Goal: Task Accomplishment & Management: Manage account settings

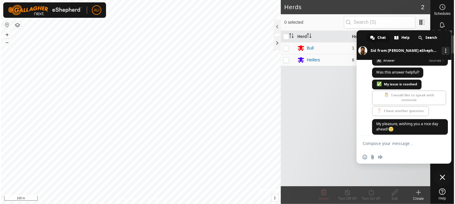
scroll to position [652, 0]
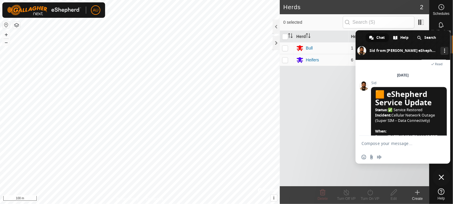
click at [369, 38] on span at bounding box center [371, 38] width 4 height 4
click at [312, 147] on div "Herd Head VP Bull 1 - Heifers 6 -" at bounding box center [354, 108] width 149 height 155
drag, startPoint x: 359, startPoint y: 36, endPoint x: 372, endPoint y: 123, distance: 87.4
click at [371, 123] on div "Chat Help Search Sid from Gallagher eShepherd More channels Gallagher eShepherd…" at bounding box center [402, 96] width 95 height 133
click at [376, 73] on div "thank you 10/8/2025 Read" at bounding box center [409, 61] width 76 height 22
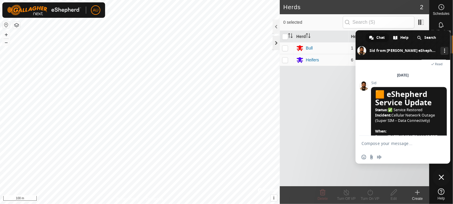
click at [273, 44] on div at bounding box center [276, 43] width 7 height 14
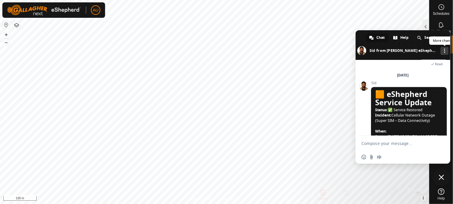
click at [443, 49] on div "More channels" at bounding box center [444, 51] width 8 height 8
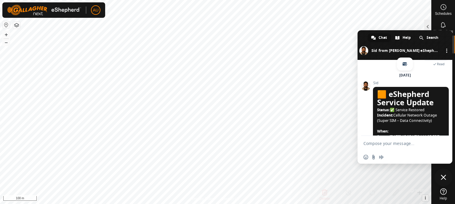
click at [336, 106] on body "AU Schedules Notifications Herds Animals Neckbands VPs Status Infra Heatmap Hel…" at bounding box center [227, 102] width 455 height 204
click at [443, 194] on icon at bounding box center [443, 191] width 7 height 7
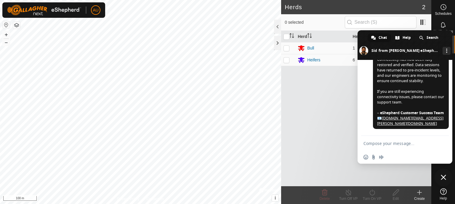
scroll to position [807, 0]
click at [442, 178] on span "Close chat" at bounding box center [442, 176] width 5 height 5
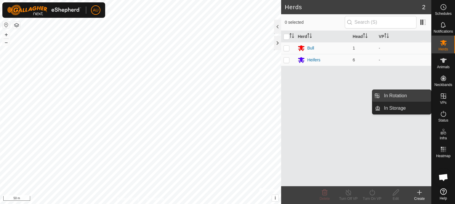
click at [391, 95] on link "In Rotation" at bounding box center [405, 96] width 51 height 12
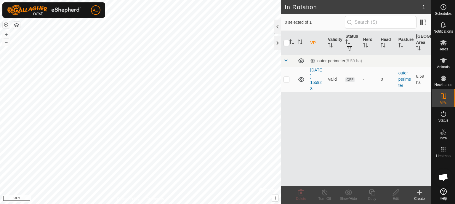
click at [313, 77] on link "[DATE] 155928" at bounding box center [316, 78] width 12 height 23
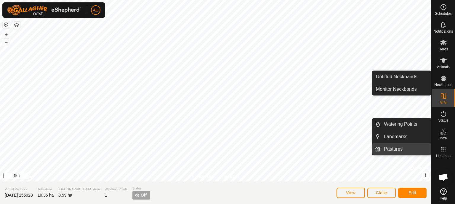
click at [396, 149] on link "Pastures" at bounding box center [405, 149] width 51 height 12
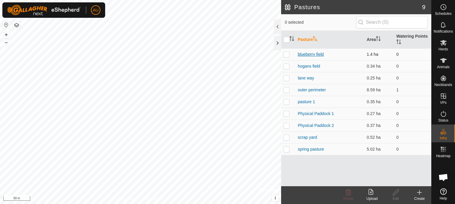
click at [309, 54] on link "blueberry field" at bounding box center [310, 54] width 26 height 5
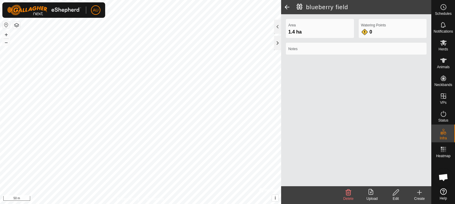
click at [397, 194] on icon at bounding box center [395, 192] width 7 height 7
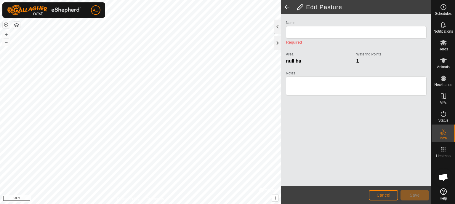
type input "blueberry field"
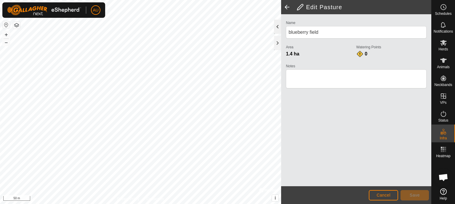
click at [274, 29] on div at bounding box center [277, 27] width 7 height 14
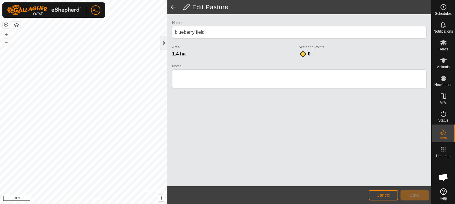
click at [164, 43] on div at bounding box center [163, 43] width 7 height 14
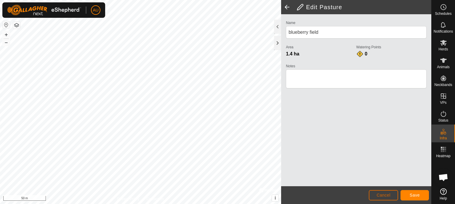
click at [380, 195] on span "Cancel" at bounding box center [383, 194] width 14 height 5
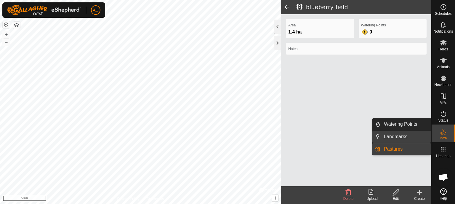
click at [400, 136] on link "Landmarks" at bounding box center [405, 137] width 51 height 12
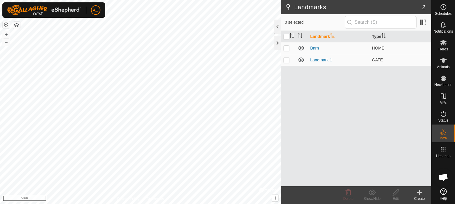
click at [420, 195] on icon at bounding box center [419, 192] width 7 height 7
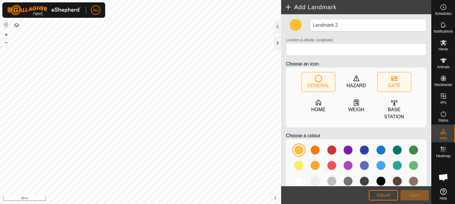
click at [389, 82] on div "GATE" at bounding box center [393, 85] width 12 height 7
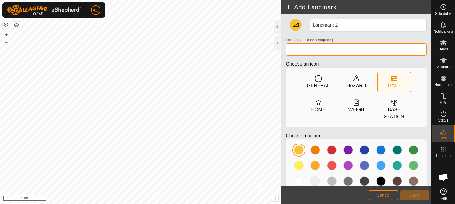
click at [295, 46] on input "Location (Latitude, Longitude)" at bounding box center [356, 49] width 141 height 12
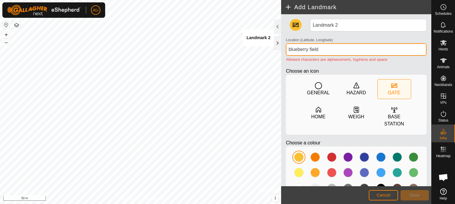
click at [297, 49] on input "blueberry field" at bounding box center [356, 49] width 141 height 12
click at [343, 157] on div at bounding box center [347, 156] width 9 height 9
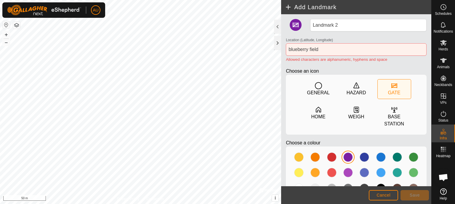
type input "45.567201, -79.435294"
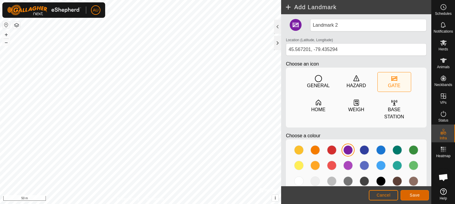
click at [408, 195] on button "Save" at bounding box center [414, 195] width 28 height 10
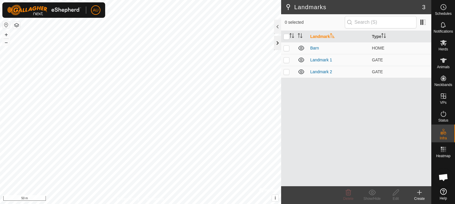
click at [275, 43] on div at bounding box center [277, 43] width 7 height 14
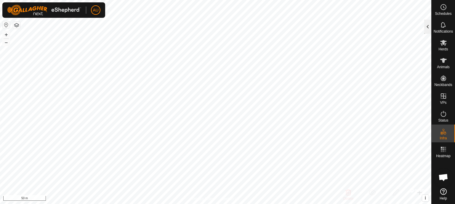
click at [426, 29] on div at bounding box center [427, 27] width 7 height 14
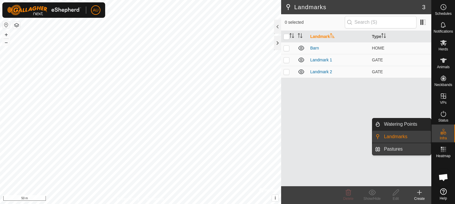
click at [394, 149] on link "Pastures" at bounding box center [405, 149] width 51 height 12
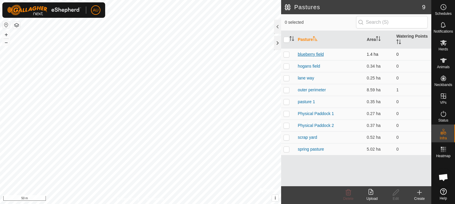
click at [304, 54] on link "blueberry field" at bounding box center [310, 54] width 26 height 5
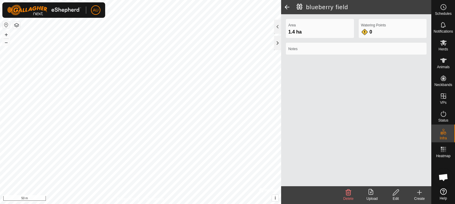
click at [396, 191] on icon at bounding box center [395, 192] width 7 height 7
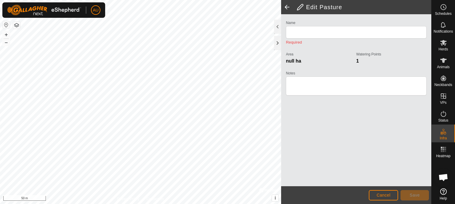
type input "blueberry field"
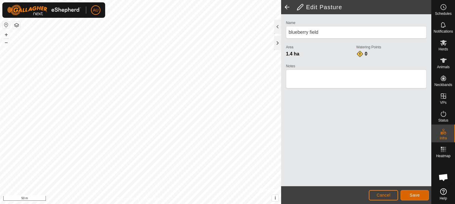
click at [417, 195] on span "Save" at bounding box center [414, 194] width 10 height 5
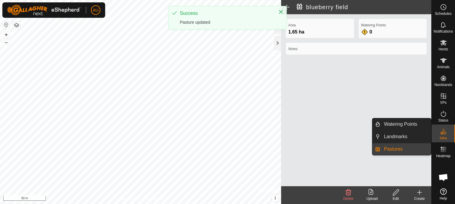
click at [392, 148] on link "Pastures" at bounding box center [405, 149] width 51 height 12
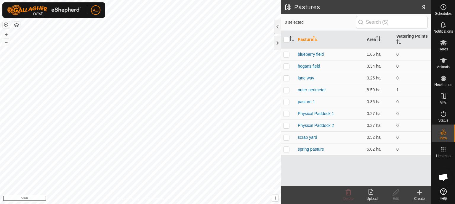
click at [303, 66] on link "hogans field" at bounding box center [308, 66] width 22 height 5
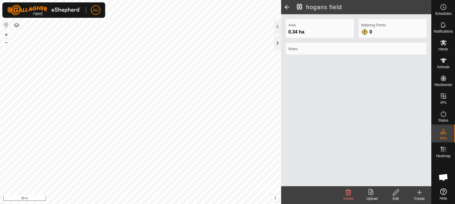
click at [395, 194] on icon at bounding box center [395, 192] width 6 height 6
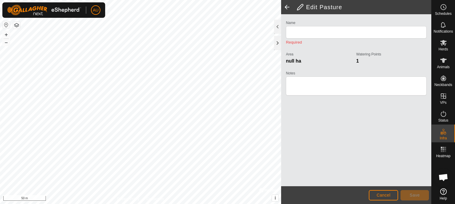
type input "hogans field"
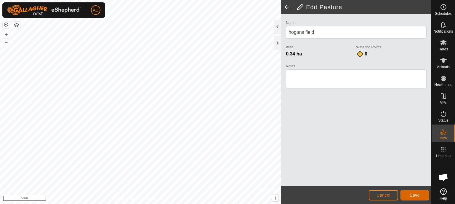
click at [414, 195] on span "Save" at bounding box center [414, 194] width 10 height 5
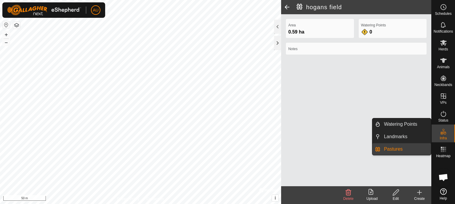
click at [387, 149] on link "Pastures" at bounding box center [405, 149] width 51 height 12
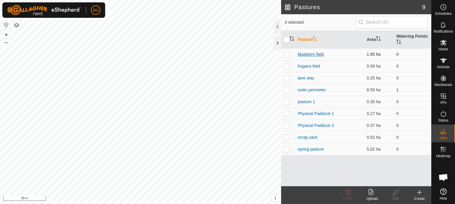
click at [300, 53] on link "blueberry field" at bounding box center [310, 54] width 26 height 5
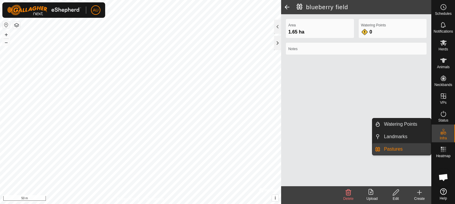
click at [401, 148] on link "Pastures" at bounding box center [405, 149] width 51 height 12
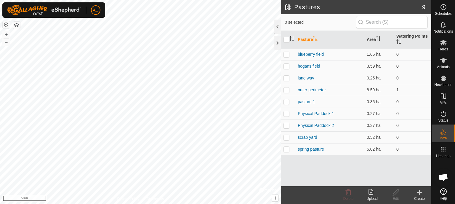
click at [305, 65] on link "hogans field" at bounding box center [308, 66] width 22 height 5
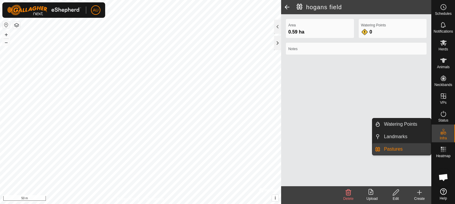
click at [391, 148] on link "Pastures" at bounding box center [405, 149] width 51 height 12
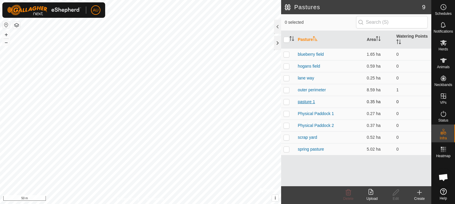
click at [307, 102] on link "pasture 1" at bounding box center [305, 101] width 17 height 5
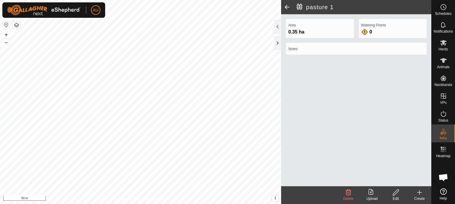
click at [395, 191] on icon at bounding box center [395, 192] width 7 height 7
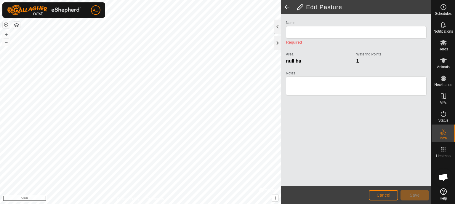
type input "pasture 1"
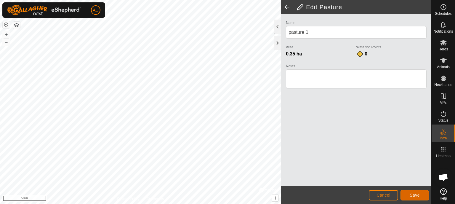
click at [417, 195] on span "Save" at bounding box center [414, 194] width 10 height 5
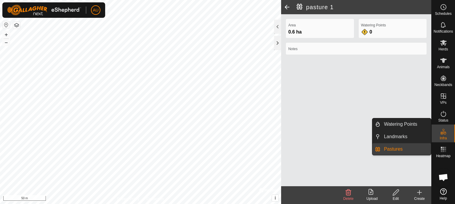
drag, startPoint x: 428, startPoint y: 139, endPoint x: 396, endPoint y: 149, distance: 33.5
click at [396, 149] on link "Pastures" at bounding box center [405, 149] width 51 height 12
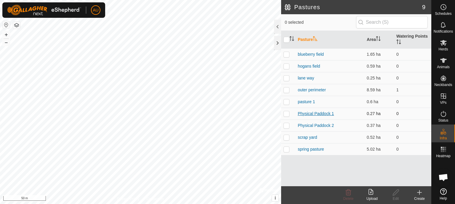
click at [299, 113] on link "Physical Paddock 1" at bounding box center [315, 113] width 36 height 5
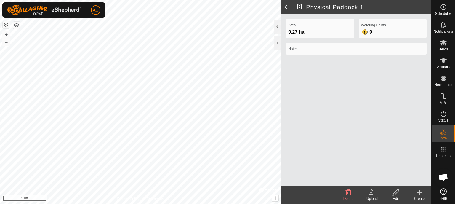
click at [392, 192] on icon at bounding box center [395, 192] width 7 height 7
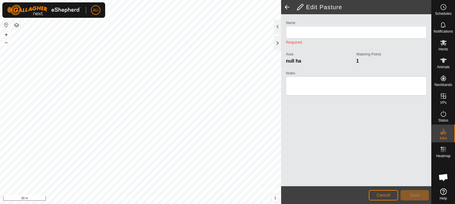
type input "Physical Paddock 1"
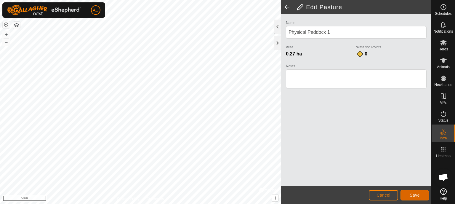
click at [414, 196] on span "Save" at bounding box center [414, 194] width 10 height 5
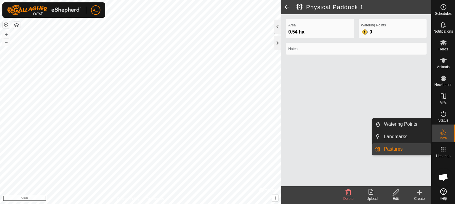
click at [391, 149] on link "Pastures" at bounding box center [405, 149] width 51 height 12
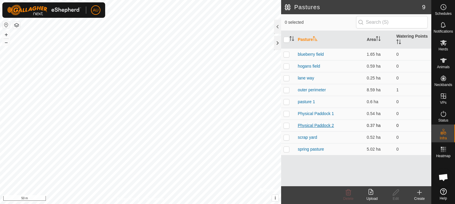
click at [315, 124] on link "Physical Paddock 2" at bounding box center [315, 125] width 36 height 5
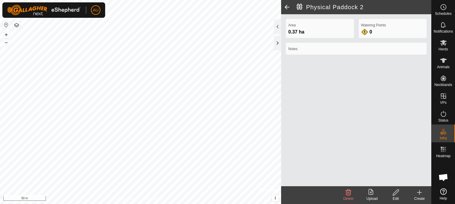
click at [394, 195] on icon at bounding box center [395, 192] width 7 height 7
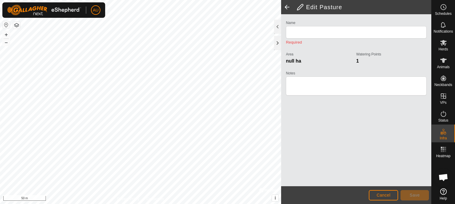
type input "Physical Paddock 2"
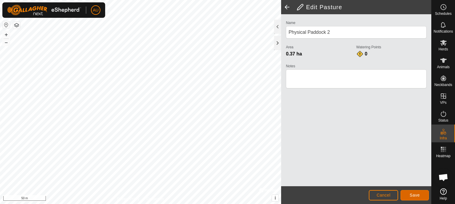
click at [409, 196] on span "Save" at bounding box center [414, 194] width 10 height 5
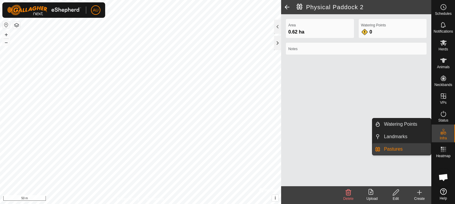
click at [397, 147] on span "Pastures" at bounding box center [393, 148] width 19 height 7
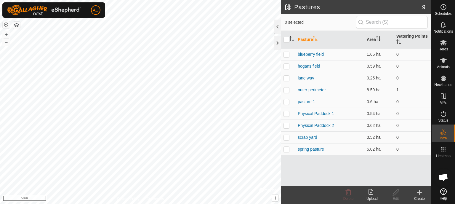
click at [303, 138] on link "scrap yard" at bounding box center [306, 137] width 19 height 5
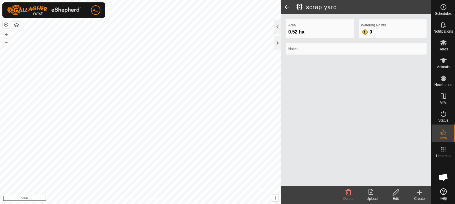
click at [398, 192] on icon at bounding box center [395, 192] width 7 height 7
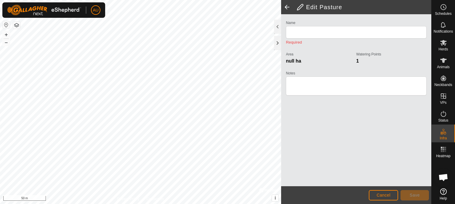
type input "scrap yard"
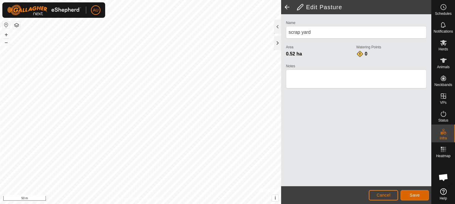
click at [412, 196] on span "Save" at bounding box center [414, 194] width 10 height 5
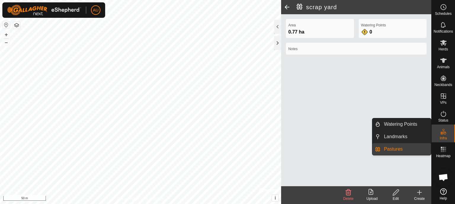
click at [396, 150] on link "Pastures" at bounding box center [405, 149] width 51 height 12
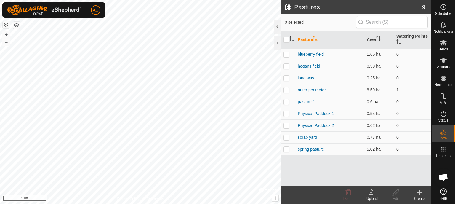
click at [307, 150] on link "spring pasture" at bounding box center [310, 149] width 26 height 5
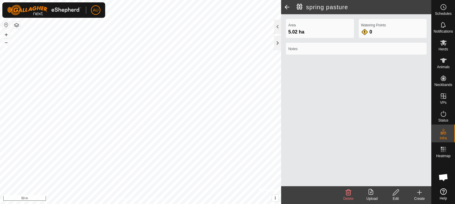
click at [396, 195] on icon at bounding box center [395, 192] width 7 height 7
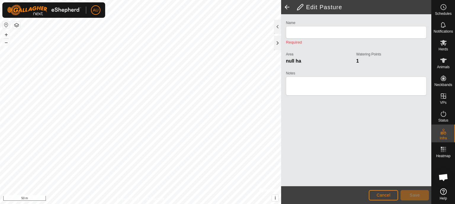
type input "spring pasture"
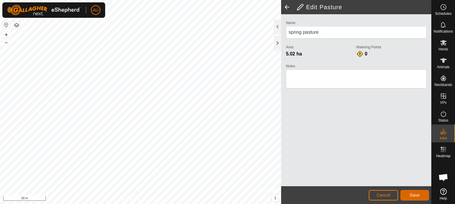
click at [411, 194] on span "Save" at bounding box center [414, 194] width 10 height 5
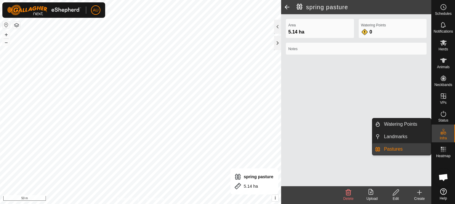
click at [396, 149] on link "Pastures" at bounding box center [405, 149] width 51 height 12
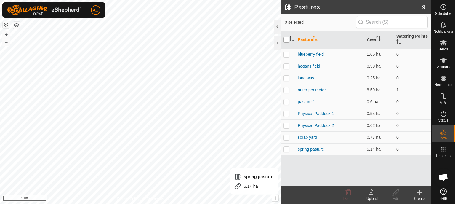
click at [286, 40] on input "checkbox" at bounding box center [286, 40] width 6 height 6
checkbox input "true"
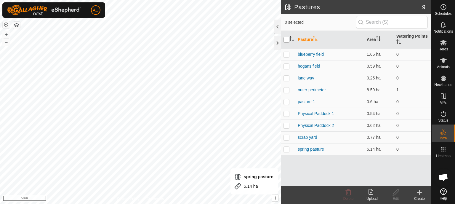
checkbox input "true"
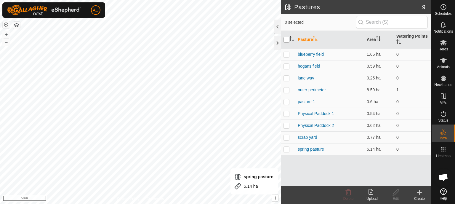
checkbox input "true"
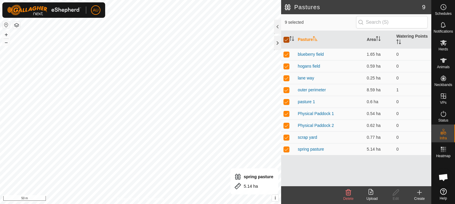
click at [285, 39] on input "checkbox" at bounding box center [286, 40] width 6 height 6
checkbox input "false"
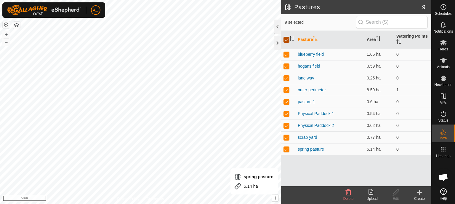
checkbox input "false"
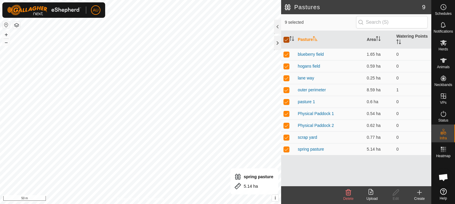
checkbox input "false"
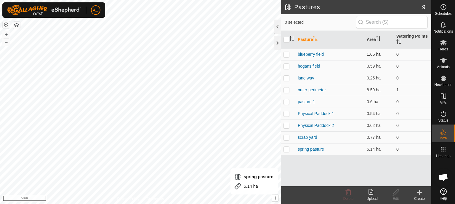
click at [288, 54] on p-checkbox at bounding box center [286, 54] width 6 height 5
click at [286, 55] on p-checkbox at bounding box center [286, 54] width 6 height 5
checkbox input "false"
click at [286, 66] on p-checkbox at bounding box center [286, 66] width 6 height 5
checkbox input "true"
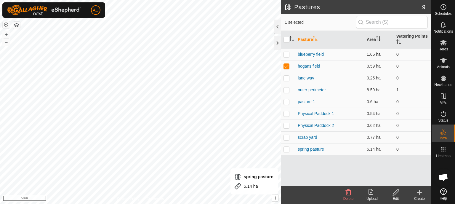
click at [287, 55] on p-checkbox at bounding box center [286, 54] width 6 height 5
checkbox input "true"
click at [286, 66] on p-checkbox at bounding box center [286, 66] width 6 height 5
checkbox input "false"
click at [285, 54] on p-checkbox at bounding box center [286, 54] width 6 height 5
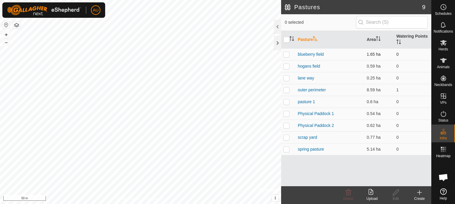
click at [285, 54] on p-checkbox at bounding box center [286, 54] width 6 height 5
checkbox input "false"
click at [287, 68] on p-checkbox at bounding box center [286, 66] width 6 height 5
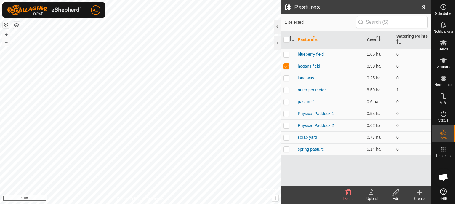
checkbox input "false"
click at [285, 78] on p-checkbox at bounding box center [286, 77] width 6 height 5
checkbox input "false"
click at [285, 90] on p-checkbox at bounding box center [286, 89] width 6 height 5
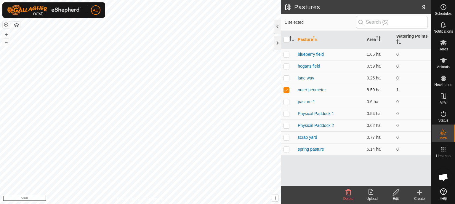
click at [284, 90] on p-checkbox at bounding box center [286, 89] width 6 height 5
checkbox input "false"
click at [286, 102] on p-checkbox at bounding box center [286, 101] width 6 height 5
click at [285, 102] on p-checkbox at bounding box center [286, 101] width 6 height 5
checkbox input "false"
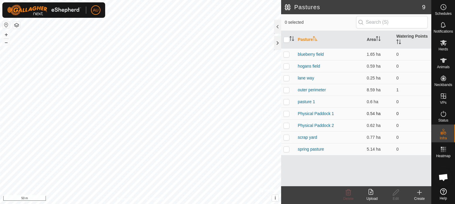
click at [284, 114] on p-checkbox at bounding box center [286, 113] width 6 height 5
checkbox input "false"
click at [286, 126] on p-checkbox at bounding box center [286, 125] width 6 height 5
click at [288, 128] on td at bounding box center [288, 125] width 14 height 12
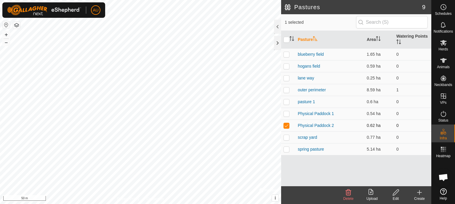
checkbox input "false"
click at [286, 138] on p-checkbox at bounding box center [286, 137] width 6 height 5
checkbox input "false"
click at [288, 150] on p-checkbox at bounding box center [286, 149] width 6 height 5
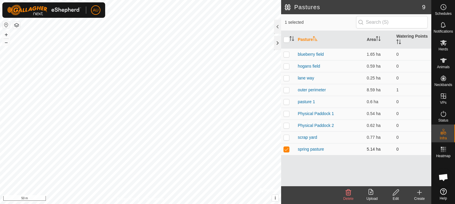
click at [286, 150] on p-checkbox at bounding box center [286, 149] width 6 height 5
click at [285, 151] on td at bounding box center [288, 149] width 14 height 12
click at [285, 151] on p-checkbox at bounding box center [286, 149] width 6 height 5
checkbox input "false"
click at [286, 53] on p-checkbox at bounding box center [286, 54] width 6 height 5
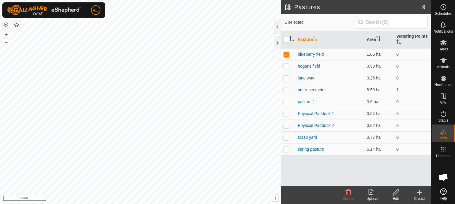
click at [286, 53] on p-checkbox at bounding box center [286, 54] width 6 height 5
checkbox input "false"
click at [309, 53] on link "blueberry field" at bounding box center [310, 54] width 26 height 5
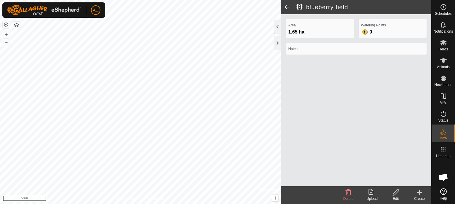
click at [103, 203] on html "AU Schedules Notifications Herds Animals Neckbands VPs Status Infra Heatmap Hel…" at bounding box center [227, 102] width 455 height 204
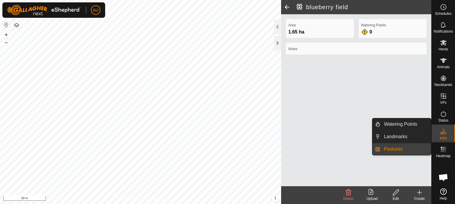
click at [405, 148] on link "Pastures" at bounding box center [405, 149] width 51 height 12
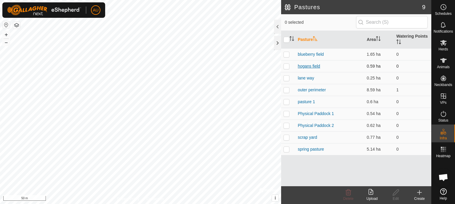
click at [317, 66] on link "hogans field" at bounding box center [308, 66] width 22 height 5
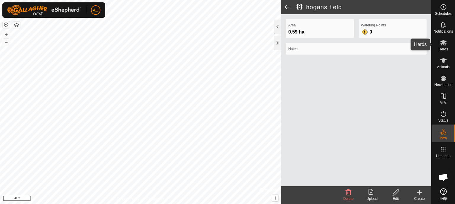
click at [442, 46] on es-mob-svg-icon at bounding box center [443, 42] width 11 height 9
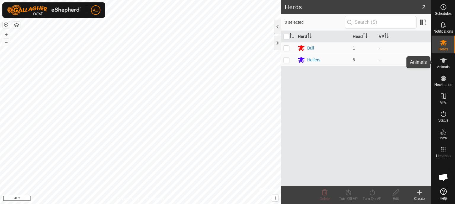
click at [449, 61] on div "Animals" at bounding box center [442, 62] width 23 height 18
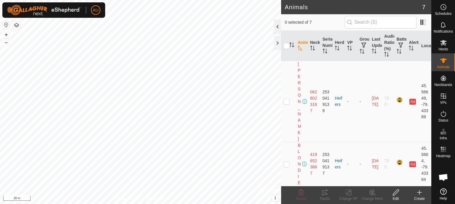
click at [274, 28] on div at bounding box center [277, 27] width 7 height 14
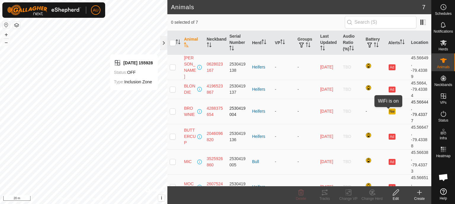
click at [388, 112] on button "Nw" at bounding box center [391, 111] width 7 height 6
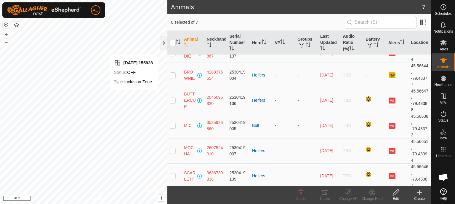
scroll to position [38, 0]
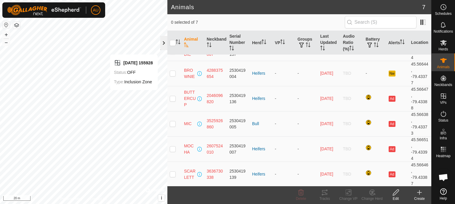
click at [165, 45] on div at bounding box center [163, 43] width 7 height 14
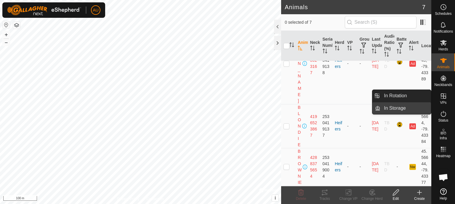
click at [391, 107] on link "In Storage" at bounding box center [405, 108] width 51 height 12
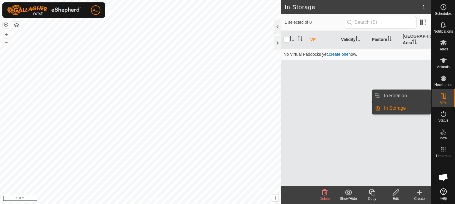
click at [392, 97] on link "In Rotation" at bounding box center [405, 96] width 51 height 12
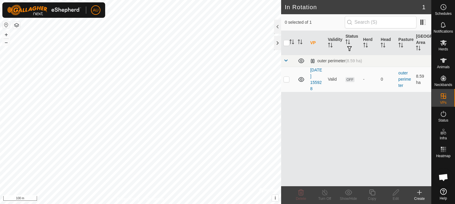
click at [415, 194] on create-svg-icon at bounding box center [419, 192] width 24 height 7
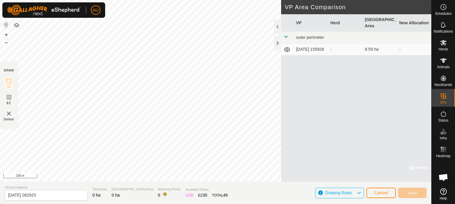
click at [359, 192] on icon at bounding box center [358, 193] width 5 height 8
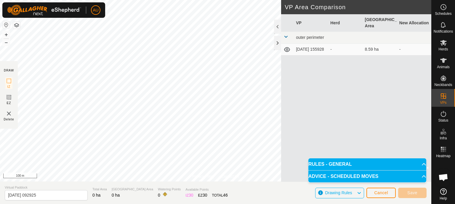
click at [326, 163] on p-accordion-header "RULES - GENERAL" at bounding box center [367, 164] width 118 height 12
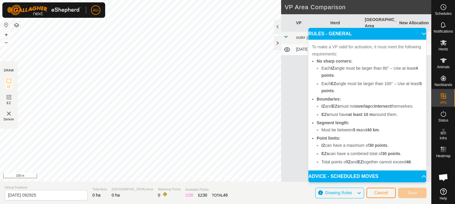
click at [421, 30] on p-accordion-header "RULES - GENERAL" at bounding box center [367, 34] width 118 height 12
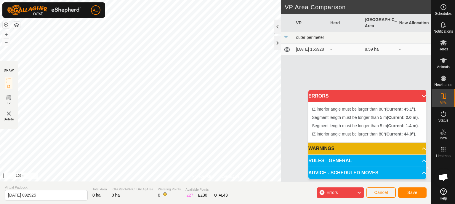
click at [342, 193] on div "Errors" at bounding box center [339, 192] width 47 height 11
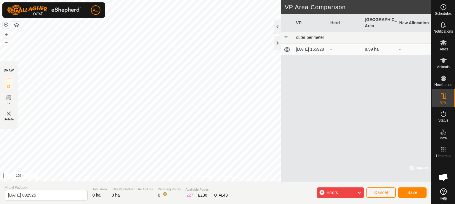
click at [342, 193] on div "Errors" at bounding box center [339, 192] width 47 height 11
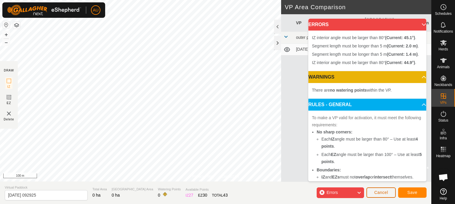
click at [383, 193] on span "Cancel" at bounding box center [381, 192] width 14 height 5
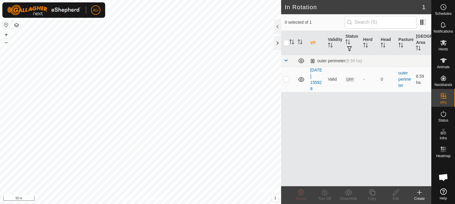
click at [418, 194] on icon at bounding box center [419, 192] width 7 height 7
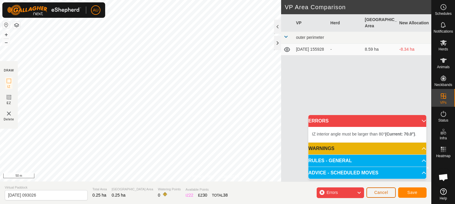
click at [375, 193] on span "Cancel" at bounding box center [381, 192] width 14 height 5
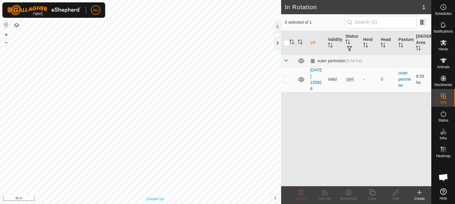
checkbox input "true"
click at [285, 80] on p-checkbox at bounding box center [286, 79] width 6 height 5
checkbox input "false"
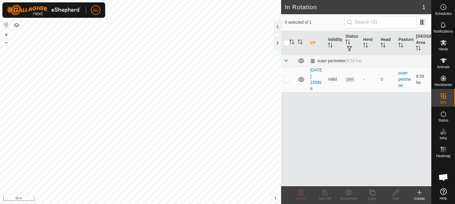
click at [421, 194] on icon at bounding box center [419, 192] width 7 height 7
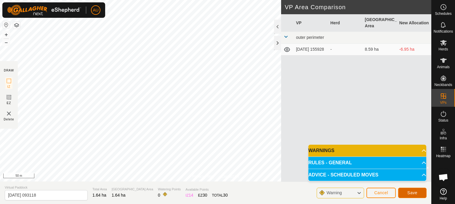
click at [414, 191] on span "Save" at bounding box center [412, 192] width 10 height 5
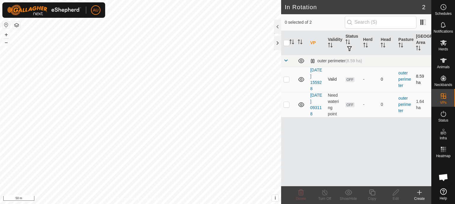
click at [285, 79] on p-checkbox at bounding box center [286, 79] width 6 height 5
drag, startPoint x: 288, startPoint y: 84, endPoint x: 286, endPoint y: 80, distance: 4.2
click at [287, 83] on td at bounding box center [288, 79] width 14 height 25
checkbox input "false"
click at [286, 104] on p-checkbox at bounding box center [286, 104] width 6 height 5
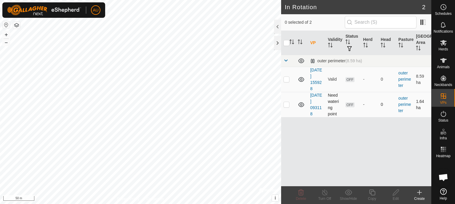
checkbox input "true"
click at [394, 195] on icon at bounding box center [395, 192] width 6 height 6
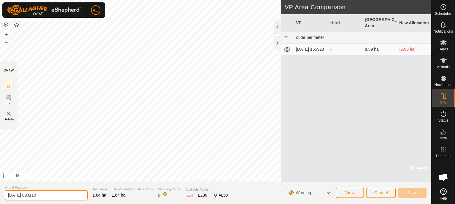
click at [54, 195] on input "[DATE] 093118" at bounding box center [46, 195] width 83 height 10
type input "2"
type input "blueberry field"
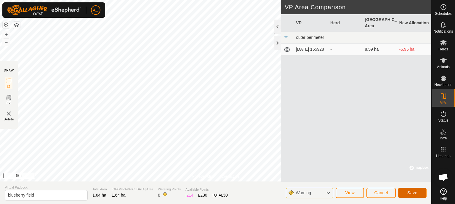
click at [416, 194] on span "Save" at bounding box center [412, 192] width 10 height 5
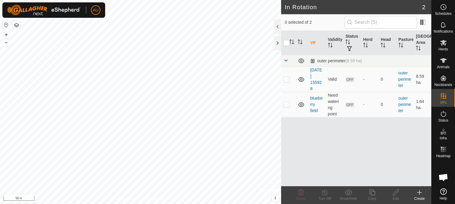
click at [419, 194] on icon at bounding box center [419, 192] width 7 height 7
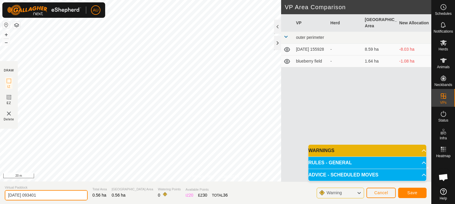
click at [56, 194] on input "[DATE] 093401" at bounding box center [46, 195] width 83 height 10
type input "2"
type input "hogans field"
click at [410, 191] on span "Save" at bounding box center [412, 192] width 10 height 5
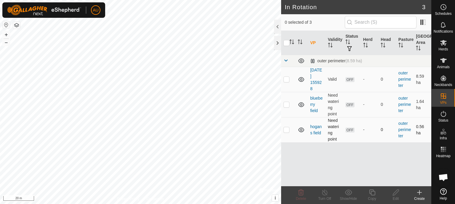
click at [288, 129] on p-checkbox at bounding box center [286, 129] width 6 height 5
click at [284, 131] on p-checkbox at bounding box center [286, 129] width 6 height 5
checkbox input "false"
click at [285, 104] on p-checkbox at bounding box center [286, 104] width 6 height 5
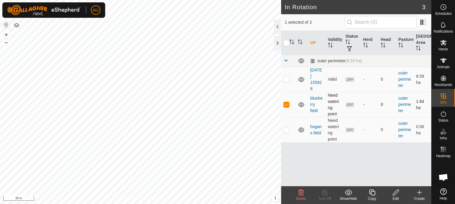
checkbox input "false"
click at [420, 193] on icon at bounding box center [419, 192] width 7 height 7
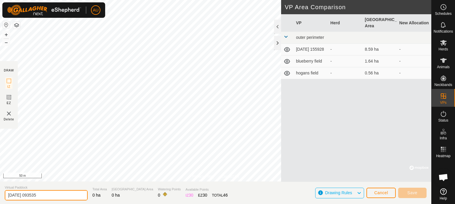
click at [52, 193] on input "[DATE] 093535" at bounding box center [46, 195] width 83 height 10
type input "2"
type input "c"
type input "scrap yard"
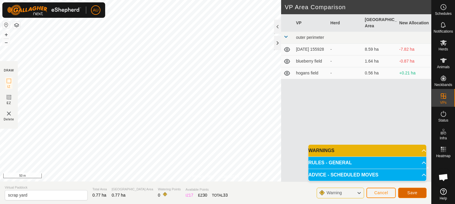
click at [413, 193] on span "Save" at bounding box center [412, 192] width 10 height 5
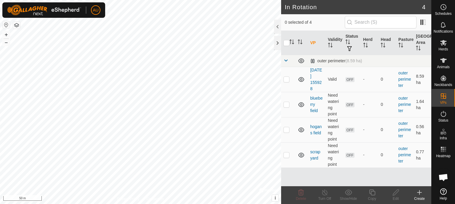
click at [419, 196] on div "Create" at bounding box center [419, 198] width 24 height 5
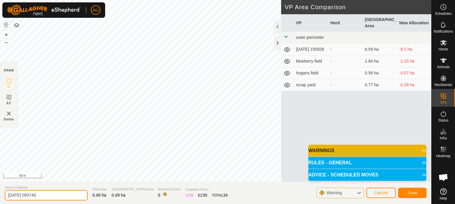
click at [56, 196] on input "[DATE] 093740" at bounding box center [46, 195] width 83 height 10
type input "2"
type input "lillys field"
click at [407, 192] on span "Save" at bounding box center [412, 192] width 10 height 5
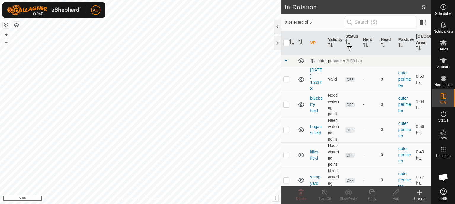
scroll to position [6, 0]
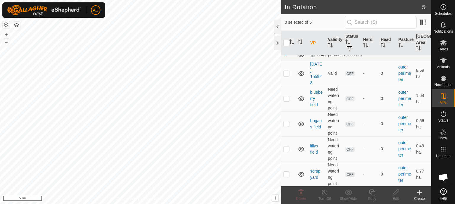
click at [419, 193] on icon at bounding box center [419, 192] width 0 height 4
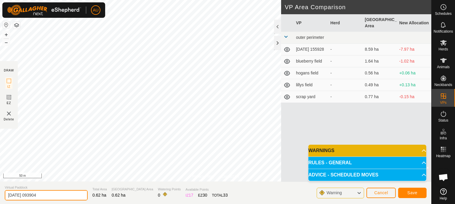
click at [53, 196] on input "[DATE] 093904" at bounding box center [46, 195] width 83 height 10
type input "2"
type input "b"
type input "t"
type input "center field"
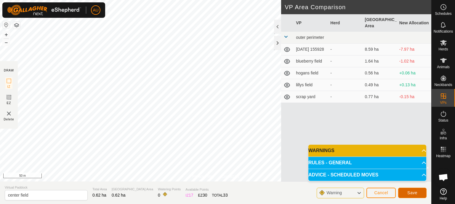
click at [410, 192] on span "Save" at bounding box center [412, 192] width 10 height 5
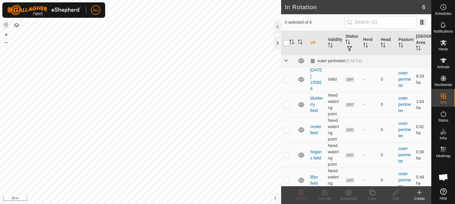
click at [285, 44] on input "checkbox" at bounding box center [286, 43] width 6 height 6
checkbox input "true"
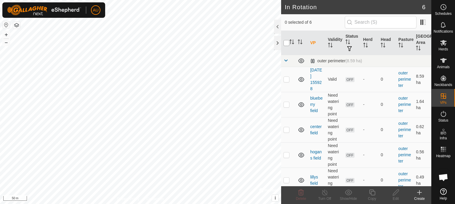
checkbox input "true"
click at [285, 44] on input "checkbox" at bounding box center [286, 43] width 6 height 6
checkbox input "false"
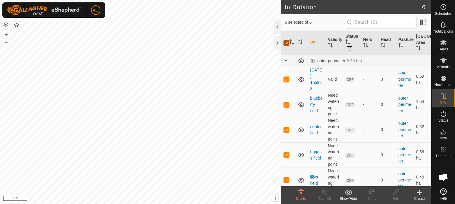
checkbox input "false"
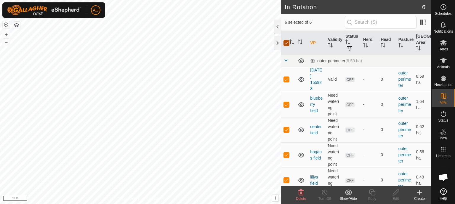
checkbox input "false"
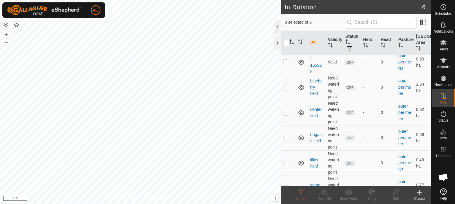
scroll to position [31, 0]
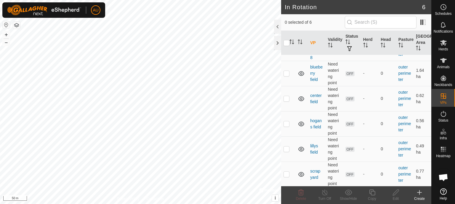
click at [419, 194] on icon at bounding box center [419, 192] width 0 height 4
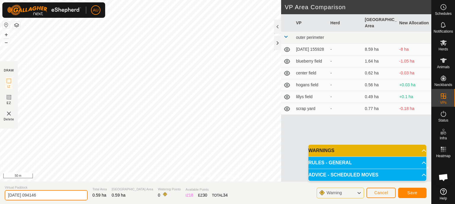
click at [56, 193] on input "[DATE] 094146" at bounding box center [46, 195] width 83 height 10
type input "2"
type input "the shooting range"
click at [412, 192] on span "Save" at bounding box center [412, 192] width 10 height 5
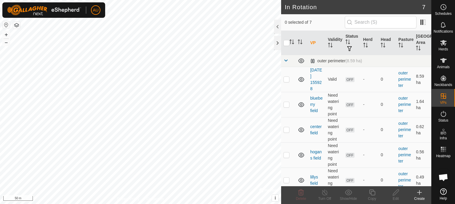
click at [421, 197] on div "Create" at bounding box center [419, 198] width 24 height 5
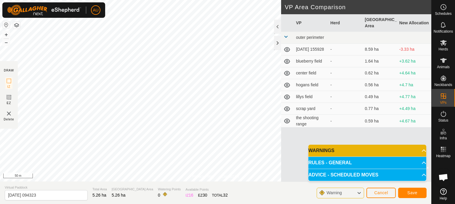
click at [352, 192] on div "Warning" at bounding box center [339, 192] width 47 height 11
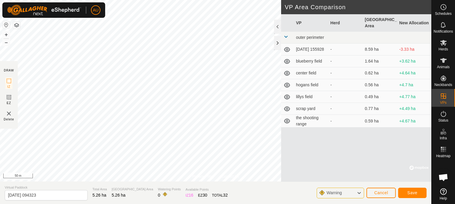
click at [358, 193] on icon at bounding box center [358, 193] width 5 height 8
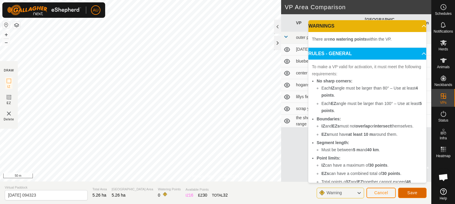
click at [407, 191] on span "Save" at bounding box center [412, 192] width 10 height 5
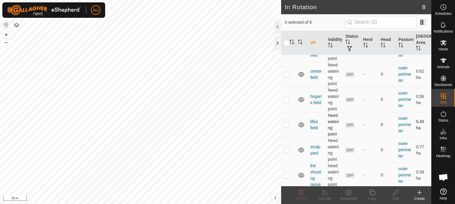
scroll to position [81, 0]
click at [287, 148] on p-checkbox at bounding box center [286, 148] width 6 height 5
checkbox input "true"
click at [286, 98] on p-checkbox at bounding box center [286, 98] width 6 height 5
checkbox input "true"
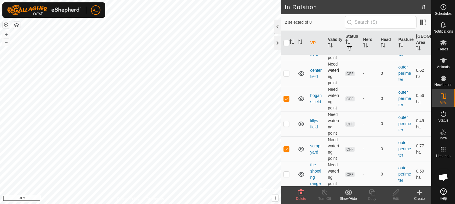
click at [285, 73] on p-checkbox at bounding box center [286, 73] width 6 height 5
checkbox input "true"
click at [287, 148] on p-checkbox at bounding box center [286, 148] width 6 height 5
checkbox input "false"
click at [285, 100] on p-checkbox at bounding box center [286, 98] width 6 height 5
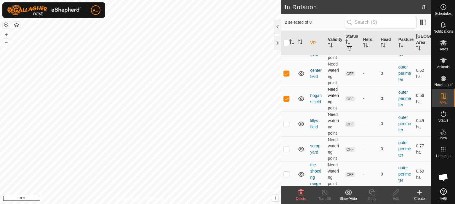
checkbox input "false"
click at [285, 174] on p-checkbox at bounding box center [286, 173] width 6 height 5
checkbox input "true"
click at [285, 73] on p-checkbox at bounding box center [286, 73] width 6 height 5
checkbox input "false"
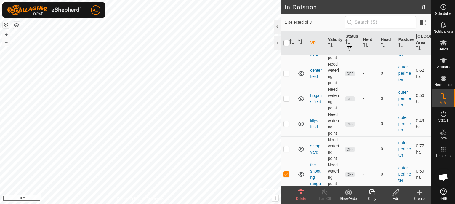
click at [285, 44] on input "checkbox" at bounding box center [286, 43] width 6 height 6
checkbox input "true"
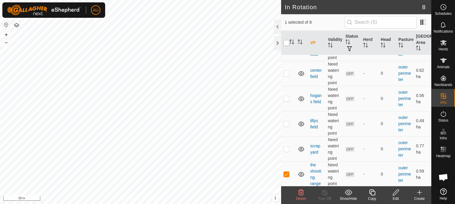
checkbox input "true"
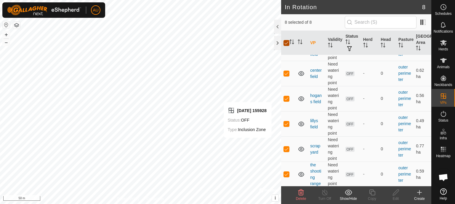
click at [285, 45] on input "checkbox" at bounding box center [286, 43] width 6 height 6
checkbox input "false"
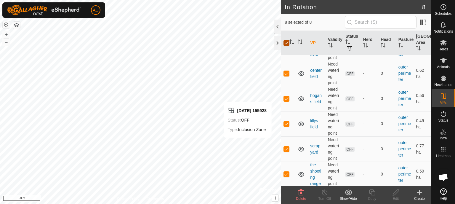
checkbox input "false"
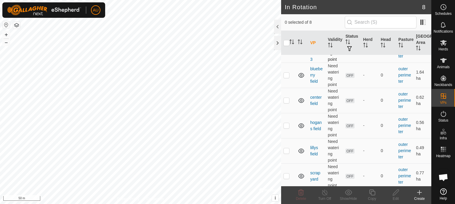
scroll to position [0, 0]
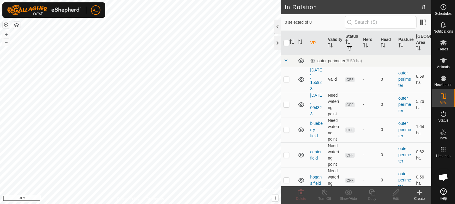
click at [282, 78] on td at bounding box center [288, 79] width 14 height 25
click at [288, 78] on p-checkbox at bounding box center [286, 79] width 6 height 5
checkbox input "false"
drag, startPoint x: 290, startPoint y: 103, endPoint x: 284, endPoint y: 107, distance: 7.4
click at [285, 107] on td at bounding box center [288, 104] width 14 height 25
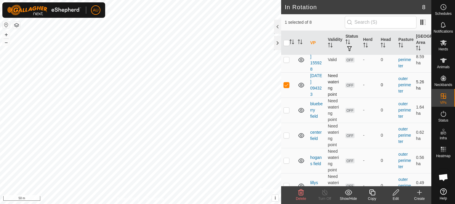
scroll to position [30, 0]
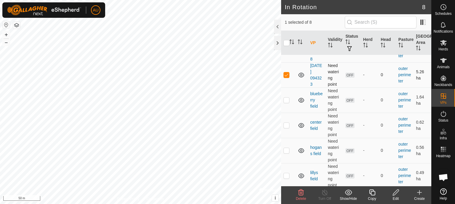
click at [283, 76] on p-checkbox at bounding box center [286, 74] width 6 height 5
checkbox input "false"
click at [286, 101] on p-checkbox at bounding box center [286, 99] width 6 height 5
click at [286, 102] on td at bounding box center [288, 99] width 14 height 25
checkbox input "false"
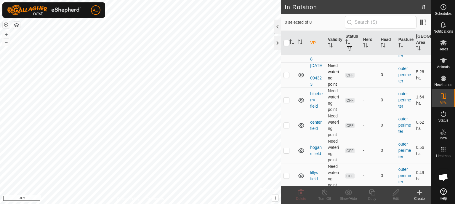
click at [286, 73] on p-checkbox at bounding box center [286, 74] width 6 height 5
checkbox input "true"
click at [397, 195] on icon at bounding box center [395, 192] width 7 height 7
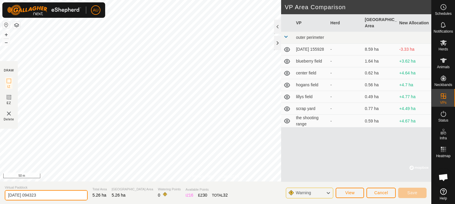
click at [48, 196] on input "[DATE] 094323" at bounding box center [46, 195] width 83 height 10
type input "2"
type input "spring and winter pasture"
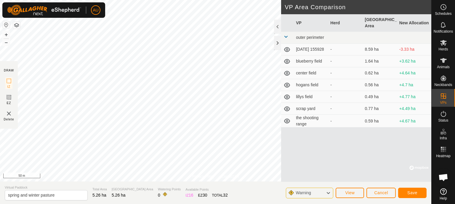
click at [317, 193] on div "Warning" at bounding box center [309, 192] width 47 height 11
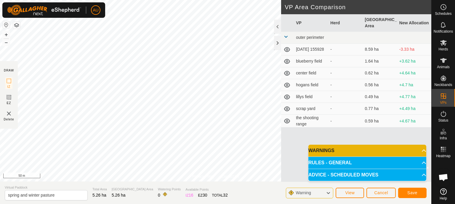
click at [326, 191] on icon at bounding box center [328, 193] width 5 height 8
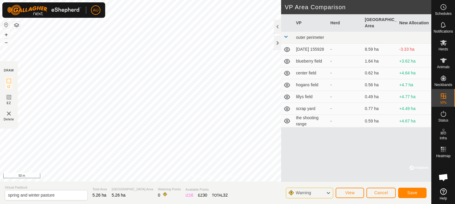
click at [327, 192] on icon at bounding box center [328, 193] width 5 height 8
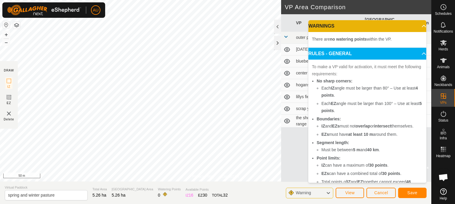
scroll to position [74, 0]
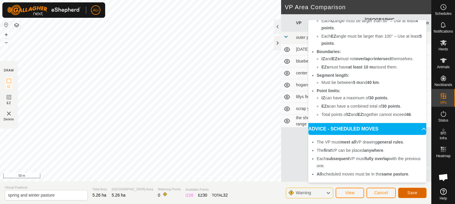
click at [417, 194] on span "Save" at bounding box center [412, 192] width 10 height 5
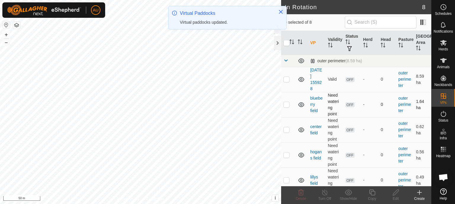
click at [285, 105] on p-checkbox at bounding box center [286, 104] width 6 height 5
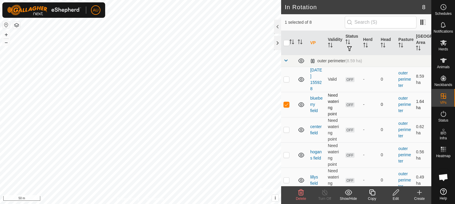
click at [285, 105] on p-checkbox at bounding box center [286, 104] width 6 height 5
checkbox input "false"
click at [289, 129] on p-checkbox at bounding box center [286, 129] width 6 height 5
click at [287, 132] on td at bounding box center [288, 129] width 14 height 25
checkbox input "false"
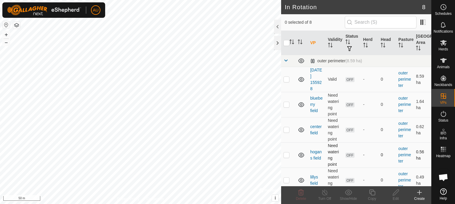
click at [286, 154] on p-checkbox at bounding box center [286, 154] width 6 height 5
checkbox input "false"
click at [286, 182] on td at bounding box center [288, 179] width 14 height 25
click at [286, 181] on p-checkbox at bounding box center [286, 179] width 6 height 5
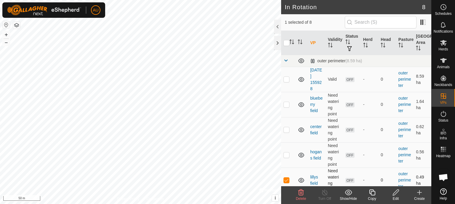
checkbox input "false"
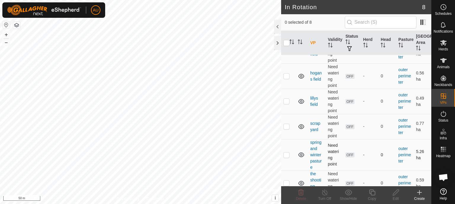
scroll to position [88, 0]
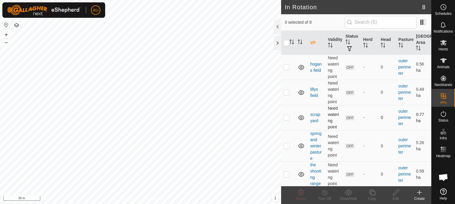
click at [285, 119] on p-checkbox at bounding box center [286, 117] width 6 height 5
checkbox input "true"
click at [286, 146] on p-checkbox at bounding box center [286, 145] width 6 height 5
checkbox input "true"
click at [284, 116] on p-checkbox at bounding box center [286, 117] width 6 height 5
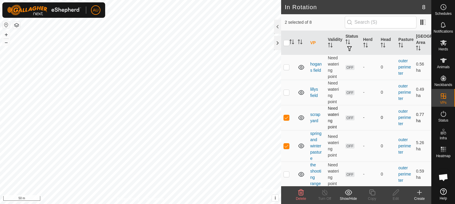
checkbox input "false"
click at [288, 172] on p-checkbox at bounding box center [286, 173] width 6 height 5
checkbox input "true"
click at [288, 144] on p-checkbox at bounding box center [286, 145] width 6 height 5
drag, startPoint x: 282, startPoint y: 144, endPoint x: 286, endPoint y: 145, distance: 4.0
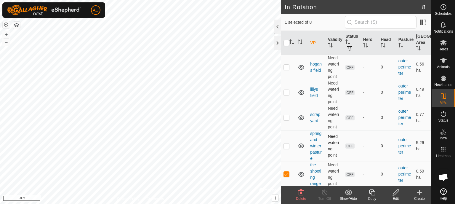
click at [283, 144] on td at bounding box center [288, 145] width 14 height 31
click at [287, 146] on p-checkbox at bounding box center [286, 145] width 6 height 5
checkbox input "false"
click at [286, 176] on p-checkbox at bounding box center [286, 173] width 6 height 5
click at [290, 171] on td at bounding box center [288, 173] width 14 height 25
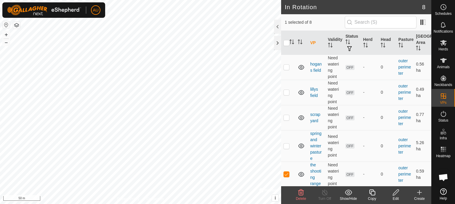
click at [349, 191] on icon at bounding box center [348, 192] width 7 height 6
click at [350, 192] on icon at bounding box center [348, 192] width 7 height 7
click at [291, 175] on td at bounding box center [288, 173] width 14 height 25
checkbox input "false"
click at [275, 28] on div at bounding box center [277, 27] width 7 height 14
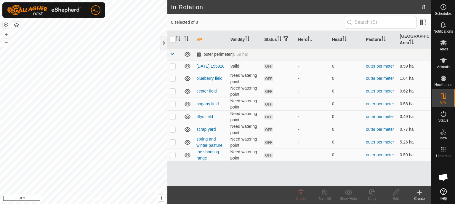
scroll to position [0, 0]
click at [266, 67] on span "OFF" at bounding box center [268, 66] width 9 height 5
click at [171, 129] on p-checkbox at bounding box center [173, 129] width 6 height 5
checkbox input "true"
click at [271, 130] on span "OFF" at bounding box center [268, 129] width 9 height 5
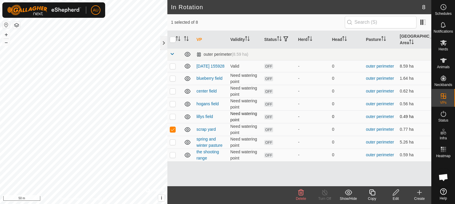
click at [345, 121] on td "0" at bounding box center [346, 116] width 34 height 13
click at [160, 39] on div at bounding box center [163, 43] width 7 height 14
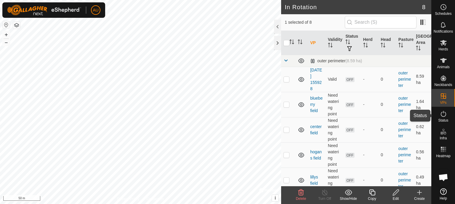
click at [444, 114] on icon at bounding box center [443, 113] width 7 height 7
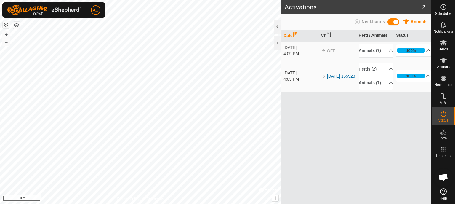
click at [425, 48] on p-accordion-header "100%" at bounding box center [413, 50] width 35 height 12
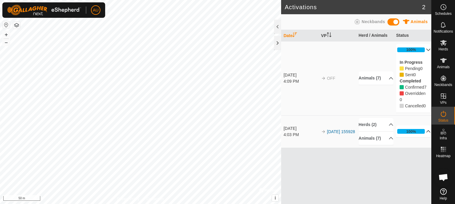
click at [421, 137] on p-accordion-header "100%" at bounding box center [413, 131] width 35 height 12
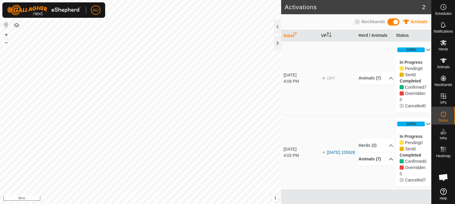
click at [387, 165] on p-accordion-header "Animals (7)" at bounding box center [375, 158] width 35 height 13
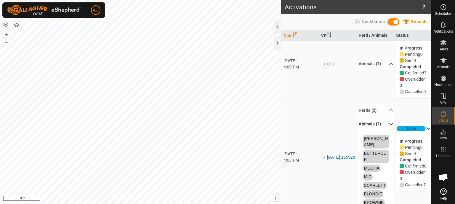
scroll to position [36, 0]
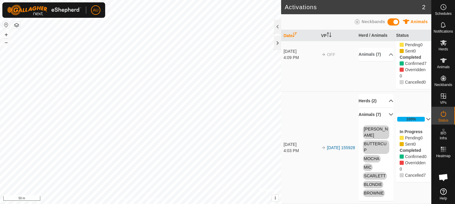
click at [384, 101] on p-accordion-header "Herds (2)" at bounding box center [375, 100] width 35 height 13
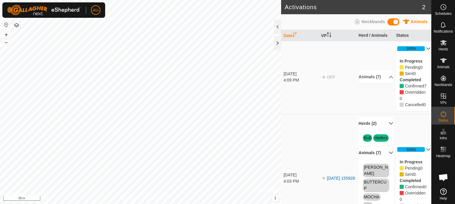
scroll to position [0, 0]
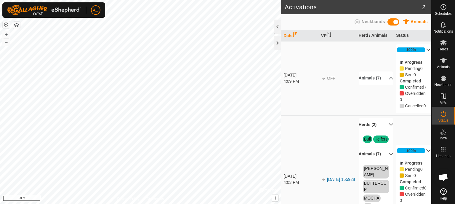
click at [371, 21] on span "Neckbands" at bounding box center [372, 21] width 23 height 5
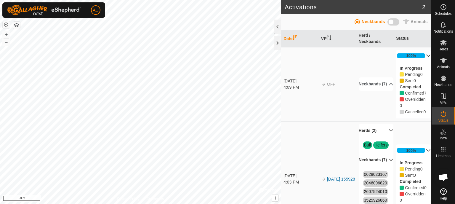
click at [275, 21] on div at bounding box center [277, 27] width 7 height 14
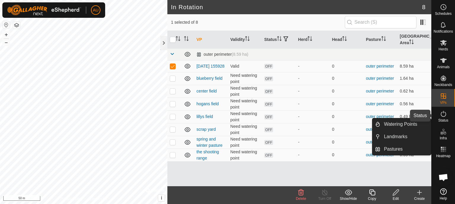
click at [443, 117] on icon at bounding box center [443, 113] width 7 height 7
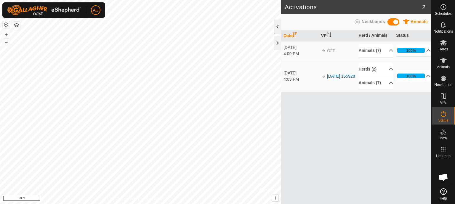
click at [278, 28] on div at bounding box center [277, 27] width 7 height 14
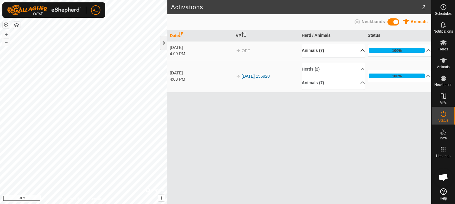
click at [356, 50] on p-accordion-header "Animals (7)" at bounding box center [333, 50] width 63 height 13
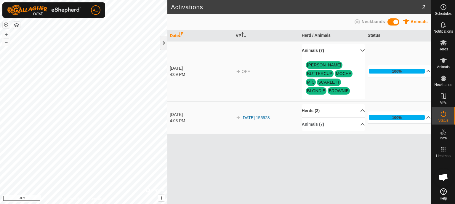
click at [362, 104] on p-accordion-header "Herds (2)" at bounding box center [333, 110] width 63 height 13
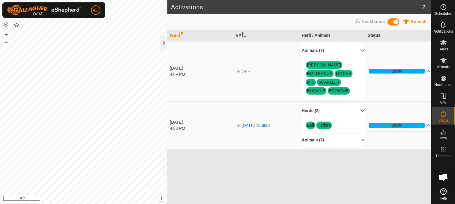
click at [359, 133] on p-accordion-header "Animals (7)" at bounding box center [333, 139] width 63 height 13
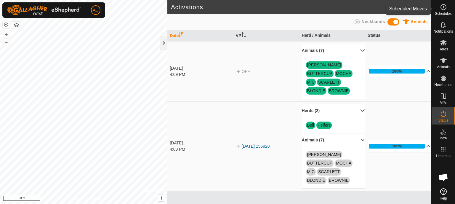
click at [444, 8] on icon at bounding box center [443, 7] width 7 height 7
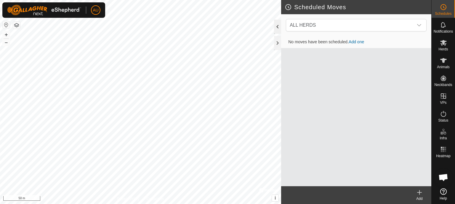
click at [277, 27] on div at bounding box center [277, 27] width 7 height 14
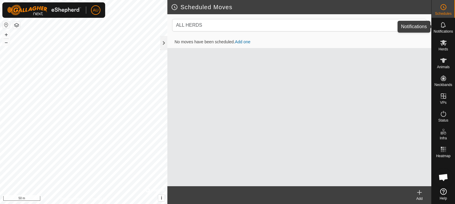
click at [448, 21] on div "Notifications" at bounding box center [442, 27] width 23 height 18
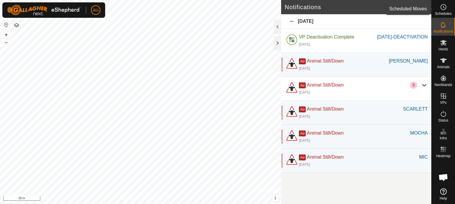
drag, startPoint x: 446, startPoint y: 10, endPoint x: 442, endPoint y: 11, distance: 4.6
click at [446, 10] on icon at bounding box center [443, 7] width 7 height 7
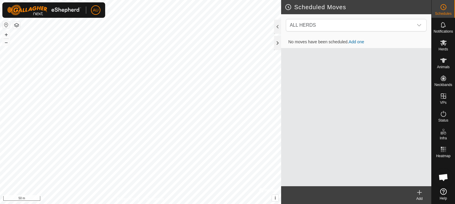
click at [358, 42] on link "Add one" at bounding box center [355, 41] width 15 height 5
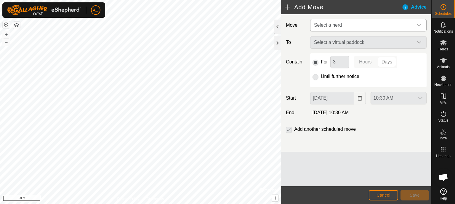
click at [419, 25] on icon "dropdown trigger" at bounding box center [418, 25] width 5 height 5
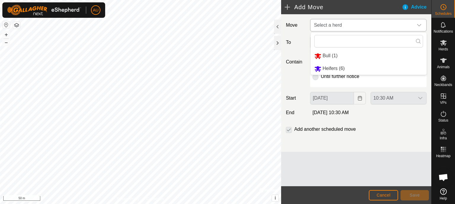
click at [324, 67] on li "Heifers (6)" at bounding box center [368, 68] width 116 height 12
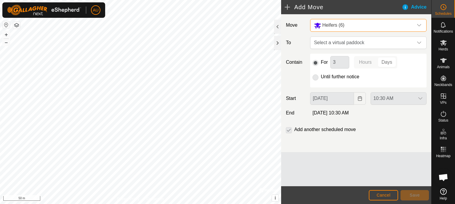
click at [421, 25] on icon "dropdown trigger" at bounding box center [418, 25] width 5 height 5
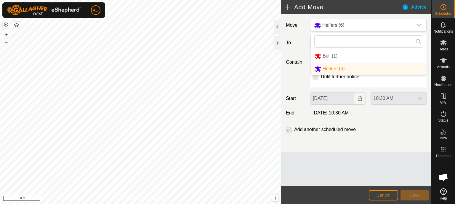
click at [330, 57] on li "Bull (1)" at bounding box center [368, 56] width 116 height 12
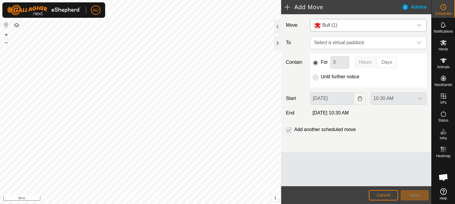
click at [418, 25] on icon "dropdown trigger" at bounding box center [418, 25] width 5 height 5
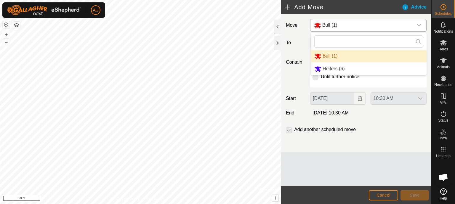
click at [416, 25] on div "dropdown trigger" at bounding box center [419, 25] width 12 height 12
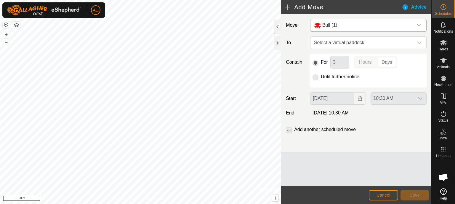
click at [416, 25] on div "dropdown trigger" at bounding box center [419, 25] width 12 height 12
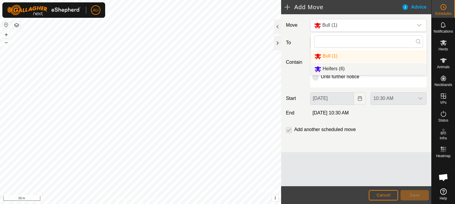
click at [325, 71] on li "Heifers (6)" at bounding box center [368, 69] width 116 height 12
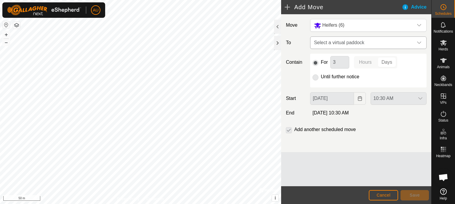
click at [421, 42] on icon "dropdown trigger" at bounding box center [418, 42] width 5 height 5
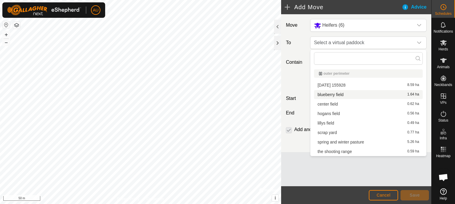
click at [321, 94] on li "blueberry field 1.64 ha" at bounding box center [368, 94] width 109 height 9
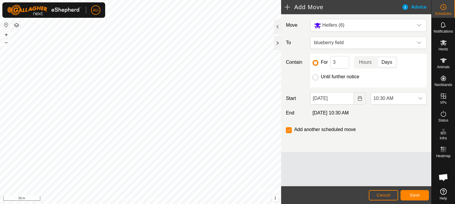
click at [315, 78] on input "Until further notice" at bounding box center [315, 77] width 6 height 6
radio input "true"
checkbox input "false"
click at [315, 78] on input "Until further notice" at bounding box center [315, 77] width 6 height 6
click at [314, 63] on input "For" at bounding box center [315, 63] width 6 height 6
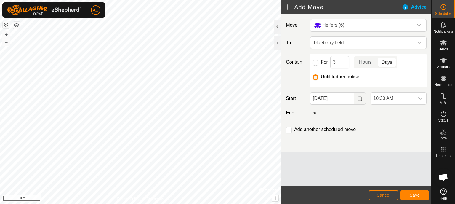
radio input "true"
checkbox input "true"
click at [375, 197] on button "Cancel" at bounding box center [382, 195] width 29 height 10
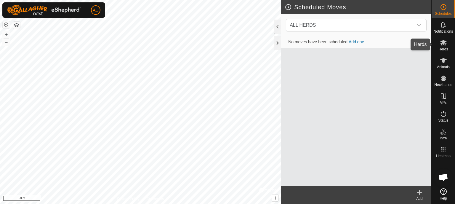
click at [444, 44] on icon at bounding box center [443, 42] width 7 height 7
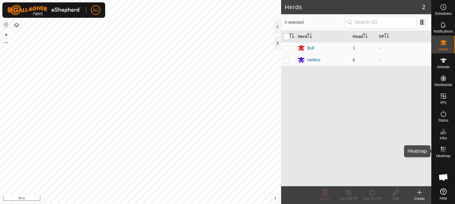
click at [447, 152] on es-heatmap-svg-icon at bounding box center [443, 148] width 11 height 9
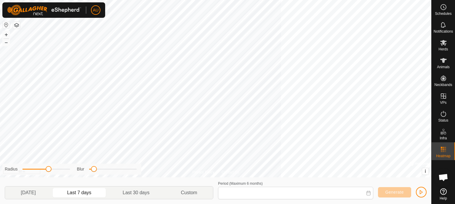
type input "[DATE] - [DATE]"
click at [441, 176] on span "Open chat" at bounding box center [443, 177] width 10 height 8
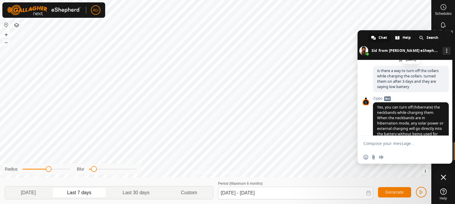
scroll to position [280, 0]
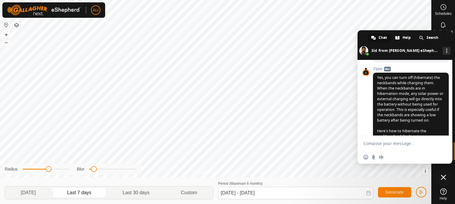
click at [440, 177] on span "Close chat" at bounding box center [442, 176] width 5 height 5
